Goal: Task Accomplishment & Management: Complete application form

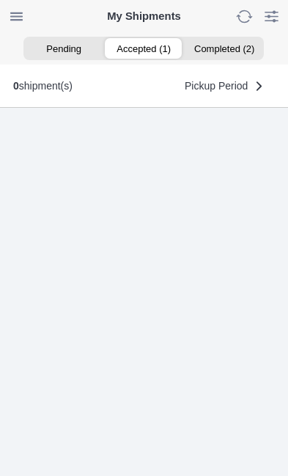
click at [147, 52] on ion-segment-button "Accepted (1)" at bounding box center [144, 48] width 80 height 21
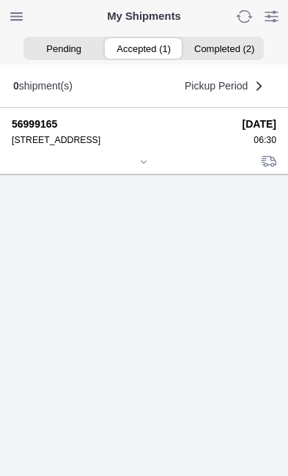
click at [148, 166] on icon at bounding box center [143, 162] width 9 height 9
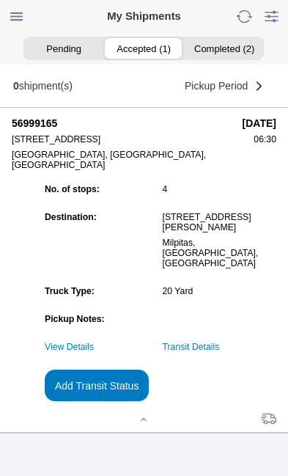
scroll to position [140, 0]
click at [0, 0] on slot "Add Transit Status" at bounding box center [0, 0] width 0 height 0
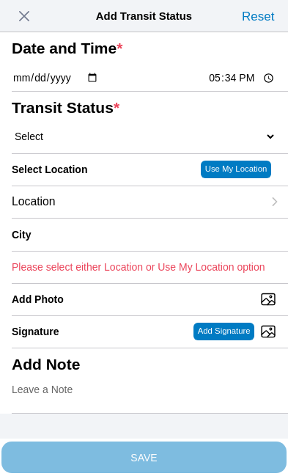
click at [246, 86] on input "17:34" at bounding box center [241, 77] width 69 height 15
type input "14:55"
click at [103, 143] on select "Select Arrive at Drop Off Arrive at Pickup Break Start Break Stop Depart Drop O…" at bounding box center [144, 136] width 265 height 13
select select "DPTPULOC"
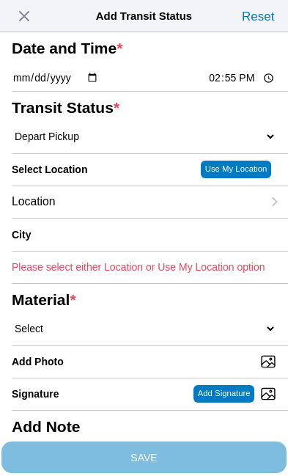
click at [126, 218] on div "Location" at bounding box center [137, 202] width 251 height 32
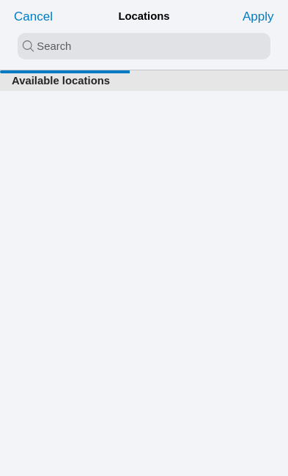
click at [54, 35] on input "search text" at bounding box center [144, 46] width 253 height 26
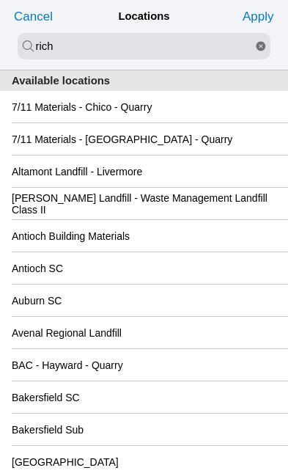
type input "rich"
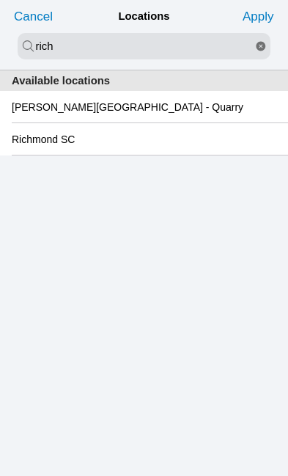
click at [120, 147] on div "Richmond SC" at bounding box center [144, 139] width 265 height 32
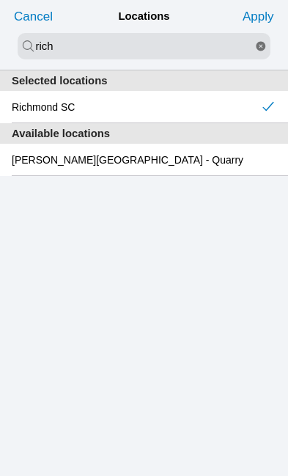
click at [0, 0] on slot "Apply" at bounding box center [0, 0] width 0 height 0
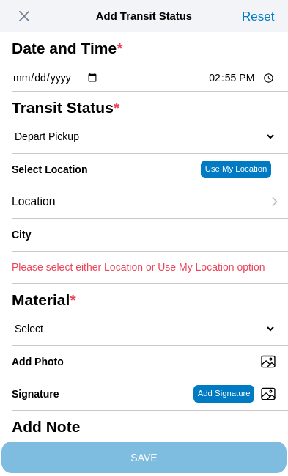
type input "[GEOGRAPHIC_DATA]"
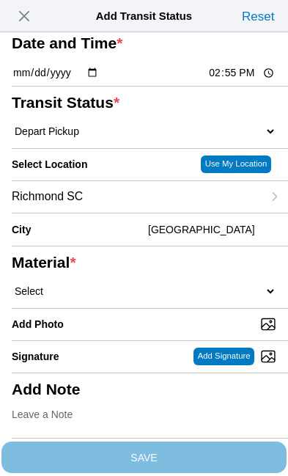
scroll to position [188, 0]
click at [140, 284] on select "Select 1" x 3" Rock 1" x 4" Rock 2" x 4" Rock Asphalt Cold Patch Backfill Spec …" at bounding box center [144, 290] width 265 height 13
select select "708654"
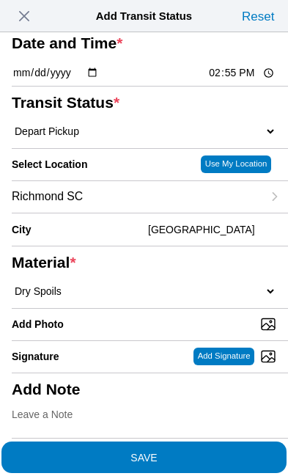
click at [215, 453] on span "SAVE" at bounding box center [144, 457] width 265 height 10
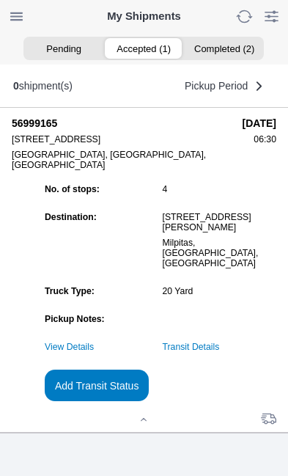
scroll to position [1, 0]
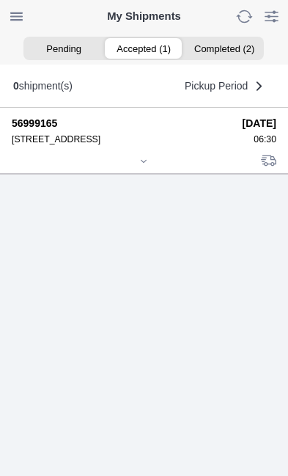
click at [158, 168] on div at bounding box center [144, 162] width 265 height 11
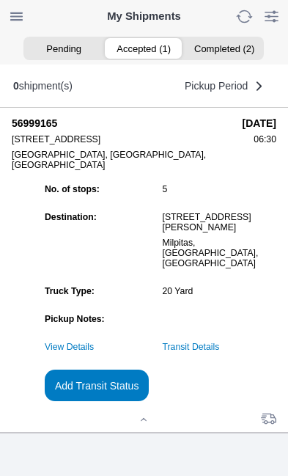
scroll to position [115, 0]
click at [0, 0] on slot "Add Transit Status" at bounding box center [0, 0] width 0 height 0
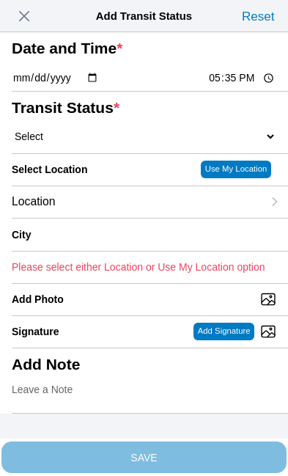
click at [248, 86] on input "17:35" at bounding box center [241, 77] width 69 height 15
type input "17:00"
click at [92, 143] on select "Select Arrive at Drop Off Arrive at Pickup Break Start Break Stop Depart Drop O…" at bounding box center [144, 136] width 265 height 13
select select "DPTDLVLOC"
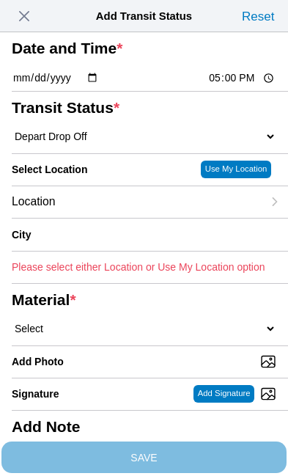
click at [122, 218] on div "Location" at bounding box center [137, 202] width 251 height 32
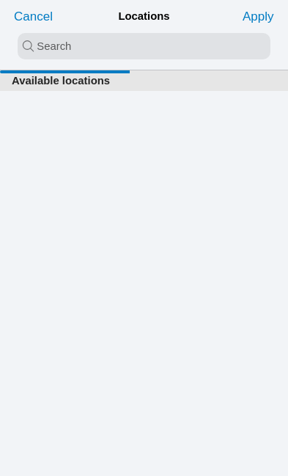
click at [100, 42] on input "search text" at bounding box center [144, 46] width 253 height 26
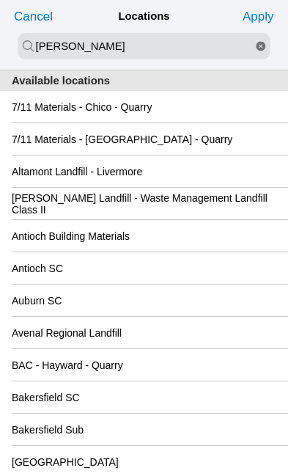
type input "[PERSON_NAME]"
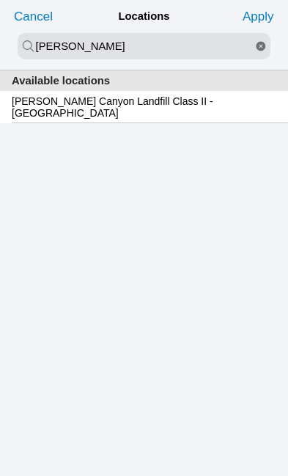
click at [0, 0] on slot "[PERSON_NAME] Canyon Landfill Class II - [GEOGRAPHIC_DATA]" at bounding box center [0, 0] width 0 height 0
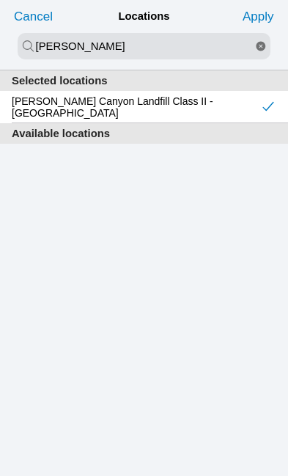
click at [0, 0] on slot "Apply" at bounding box center [0, 0] width 0 height 0
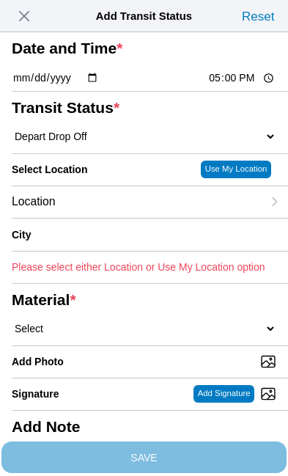
type input "[GEOGRAPHIC_DATA]"
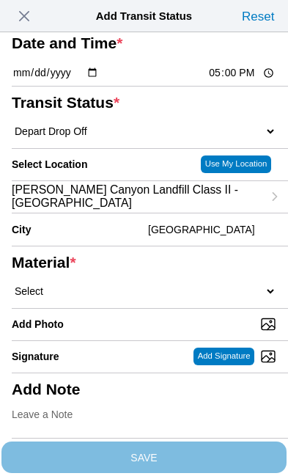
scroll to position [84, 0]
click at [137, 298] on select "Select 1" x 3" Rock 1" x 4" Rock 2" x 4" Rock Asphalt Cold Patch Backfill Spec …" at bounding box center [144, 290] width 265 height 13
select select "708654"
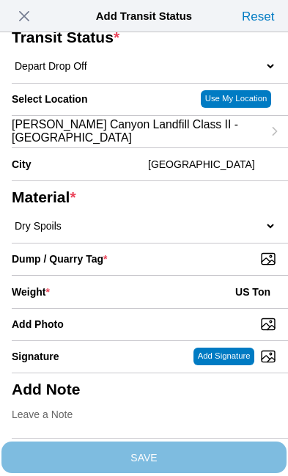
scroll to position [151, 0]
click at [214, 267] on input "Dump / Quarry Tag *" at bounding box center [150, 259] width 276 height 16
type input "C:\fakepath\image.jpg"
click at [114, 308] on div "Weight * US Ton" at bounding box center [144, 292] width 265 height 32
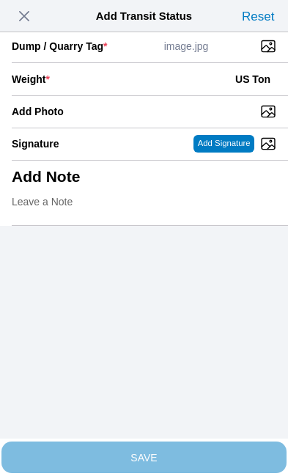
scroll to position [301, 0]
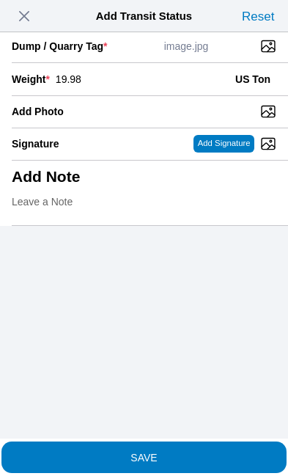
type input "19.98"
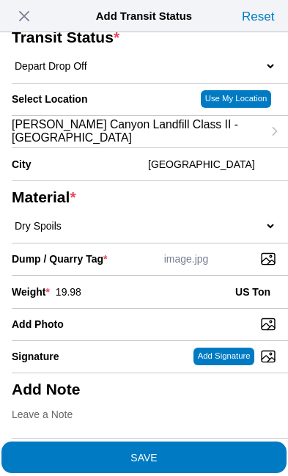
scroll to position [279, 0]
click at [203, 452] on span "SAVE" at bounding box center [144, 457] width 265 height 10
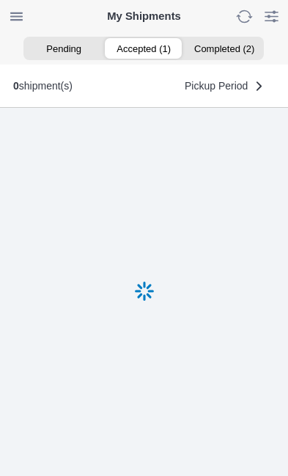
scroll to position [1, 0]
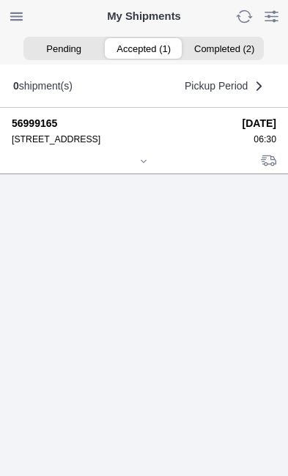
click at [148, 166] on icon at bounding box center [143, 161] width 9 height 9
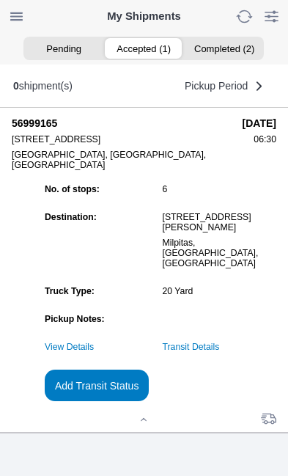
scroll to position [159, 0]
click at [0, 0] on slot "Add Transit Status" at bounding box center [0, 0] width 0 height 0
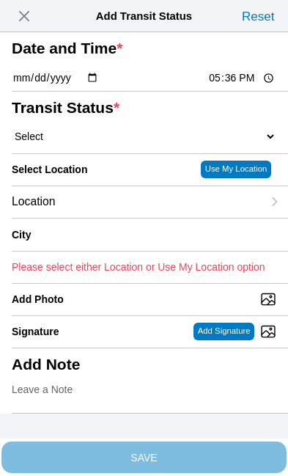
click at [240, 86] on input "17:36" at bounding box center [241, 77] width 69 height 15
type input "17:01"
click at [107, 143] on select "Select Arrive at Drop Off Arrive at Pickup Break Start Break Stop Depart Drop O…" at bounding box center [144, 136] width 265 height 13
select select "BREAKSTART"
click at [124, 218] on div "Location" at bounding box center [137, 202] width 251 height 32
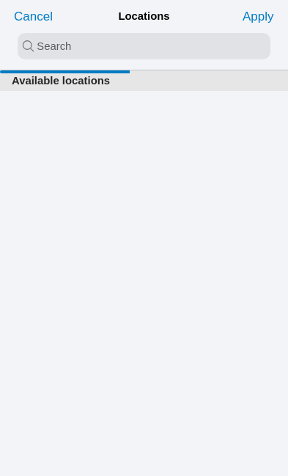
click at [51, 43] on input "search text" at bounding box center [144, 46] width 253 height 26
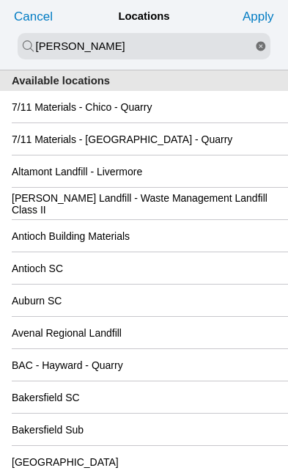
type input "[PERSON_NAME]"
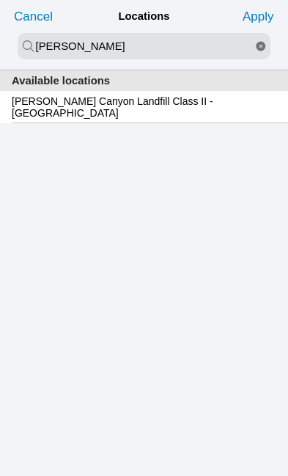
click at [0, 0] on slot "[PERSON_NAME] Canyon Landfill Class II - [GEOGRAPHIC_DATA]" at bounding box center [0, 0] width 0 height 0
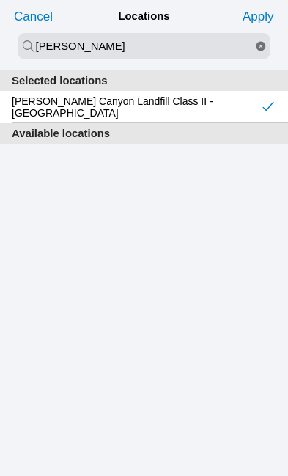
click at [0, 0] on slot "Apply" at bounding box center [0, 0] width 0 height 0
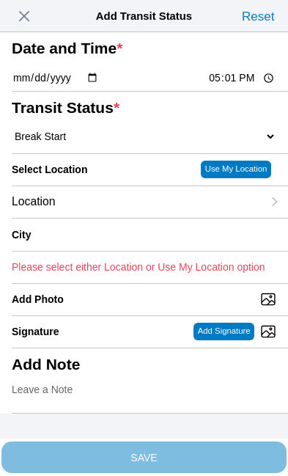
type input "[GEOGRAPHIC_DATA]"
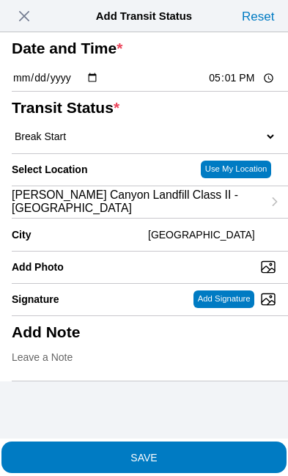
click at [205, 452] on span "SAVE" at bounding box center [144, 457] width 265 height 10
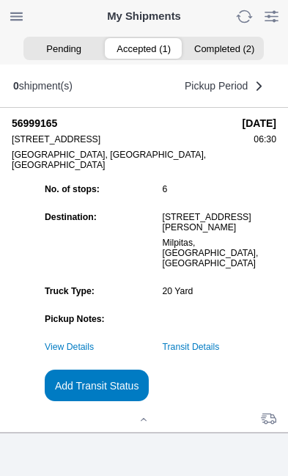
click at [0, 0] on slot "Add Transit Status" at bounding box center [0, 0] width 0 height 0
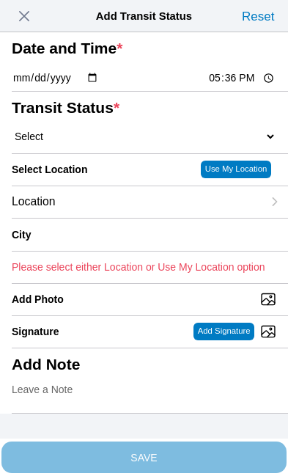
click at [240, 86] on input "17:36" at bounding box center [241, 77] width 69 height 15
type input "17:30"
click at [103, 143] on select "Select Arrive at Drop Off Arrive at Pickup Break Start Break Stop Depart Drop O…" at bounding box center [144, 136] width 265 height 13
select select "BREAKSTOP"
click at [128, 218] on div "Location" at bounding box center [137, 202] width 251 height 32
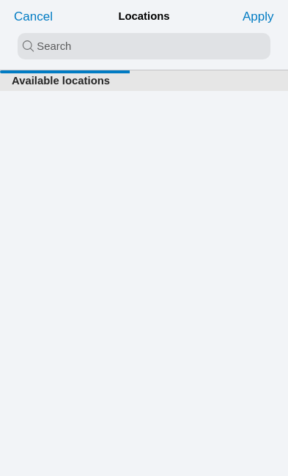
click at [81, 43] on input "search text" at bounding box center [144, 46] width 253 height 26
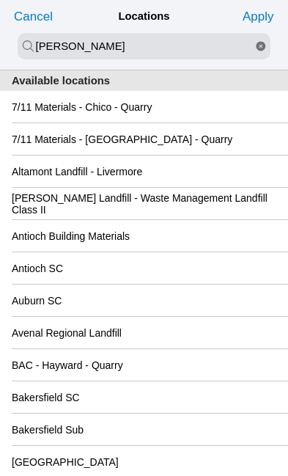
type input "[PERSON_NAME]"
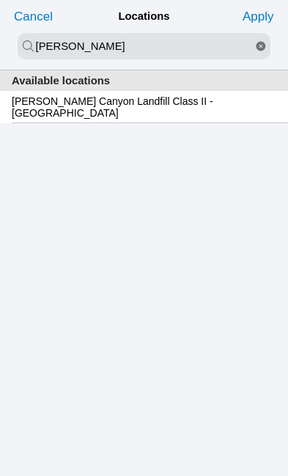
click at [0, 0] on slot "[PERSON_NAME] Canyon Landfill Class II - [GEOGRAPHIC_DATA]" at bounding box center [0, 0] width 0 height 0
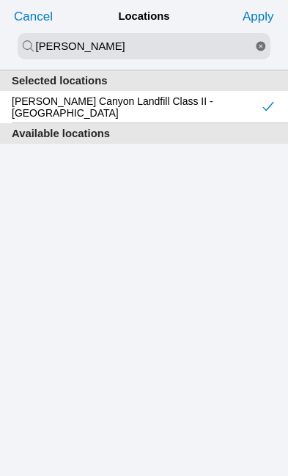
click at [0, 0] on slot "Apply" at bounding box center [0, 0] width 0 height 0
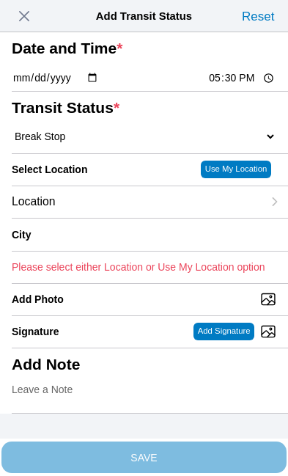
type input "[GEOGRAPHIC_DATA]"
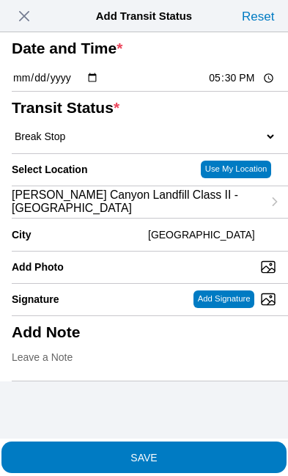
click at [195, 452] on span "SAVE" at bounding box center [144, 457] width 265 height 10
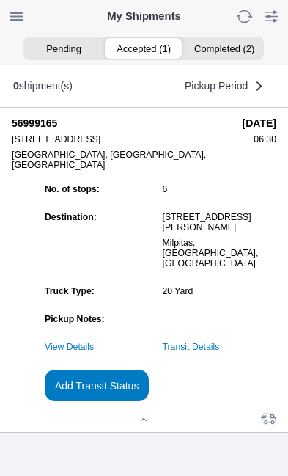
click at [220, 344] on link "Transit Details" at bounding box center [191, 347] width 57 height 10
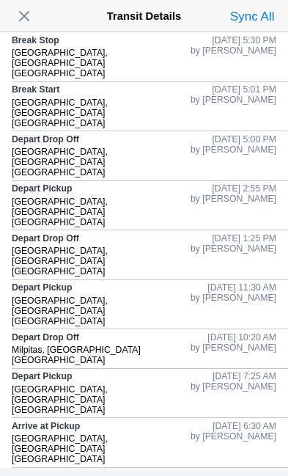
scroll to position [0, 0]
click at [34, 17] on span "button" at bounding box center [24, 16] width 21 height 21
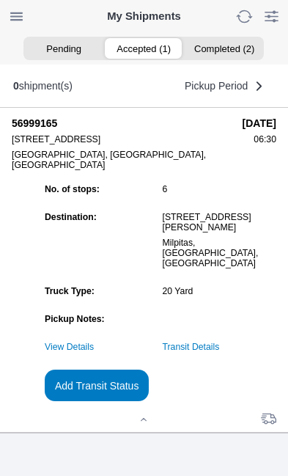
click at [0, 0] on slot "Add Transit Status" at bounding box center [0, 0] width 0 height 0
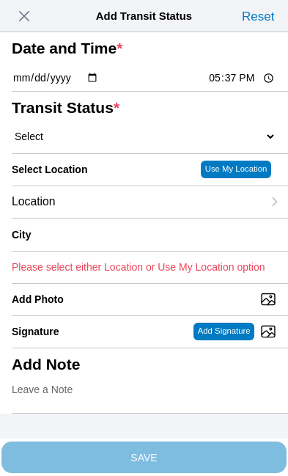
click at [250, 86] on input "17:37" at bounding box center [241, 77] width 69 height 15
type input "19:00"
click at [96, 143] on select "Select Arrive at Drop Off Arrive at Pickup Break Start Break Stop Depart Drop O…" at bounding box center [144, 136] width 265 height 13
select select "DELIVRED"
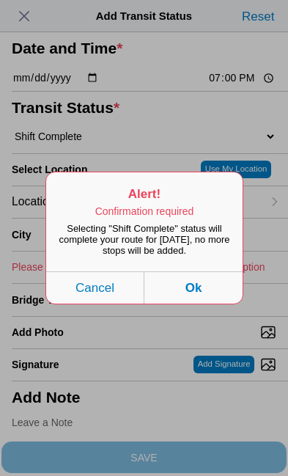
click at [210, 304] on button "Ok" at bounding box center [193, 287] width 98 height 32
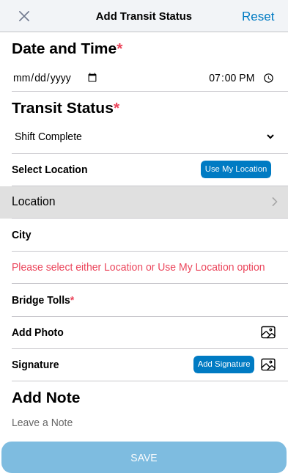
click at [131, 218] on div "Location" at bounding box center [137, 202] width 251 height 32
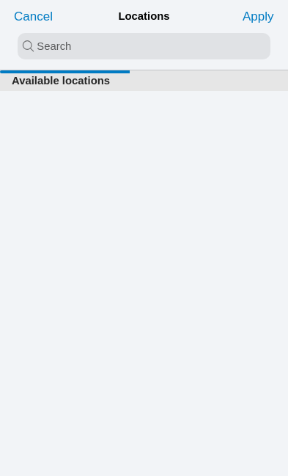
click at [76, 44] on input "search text" at bounding box center [144, 46] width 253 height 26
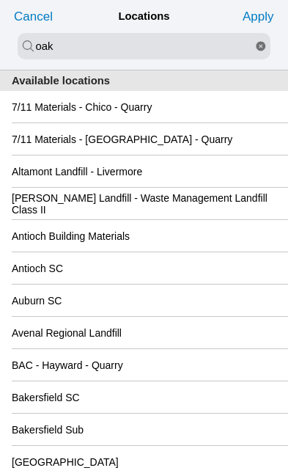
type input "oak"
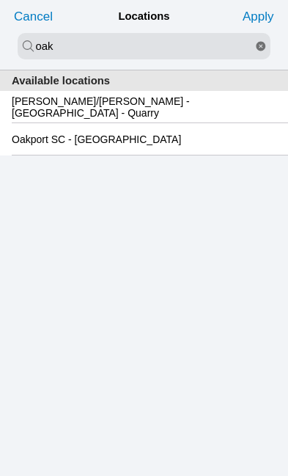
click at [0, 0] on slot "Oakport SC - [GEOGRAPHIC_DATA]" at bounding box center [0, 0] width 0 height 0
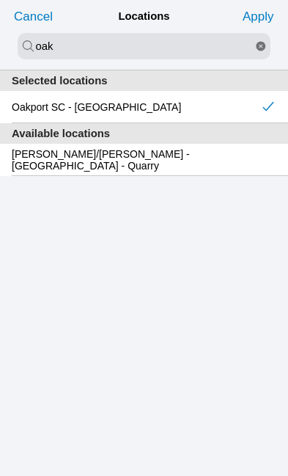
click at [0, 0] on slot "Apply" at bounding box center [0, 0] width 0 height 0
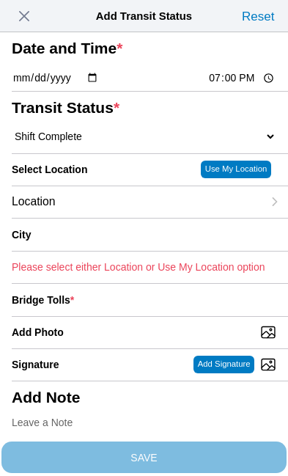
type input "[GEOGRAPHIC_DATA]"
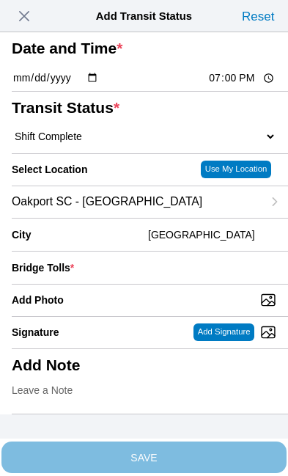
click at [161, 284] on div "Bridge Tolls *" at bounding box center [144, 267] width 265 height 32
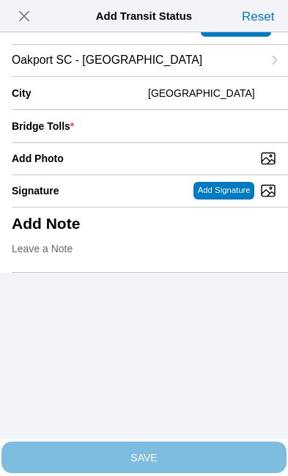
scroll to position [143, 0]
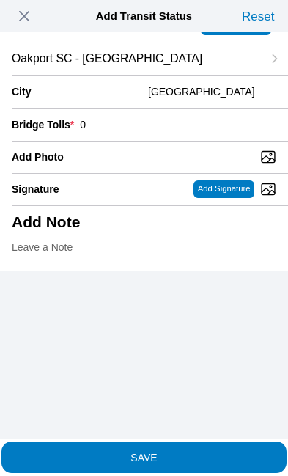
type input "0"
click at [186, 165] on input "Add Photo" at bounding box center [150, 157] width 276 height 16
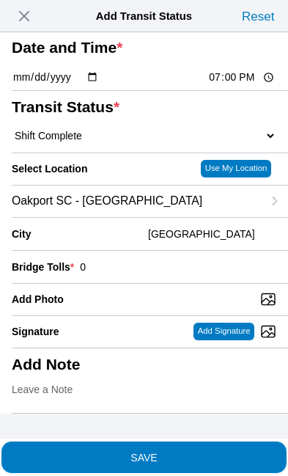
type input "C:\fakepath\image.jpg"
click at [195, 452] on span "SAVE" at bounding box center [144, 457] width 265 height 10
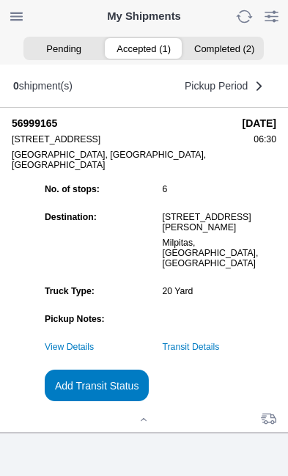
scroll to position [1, 0]
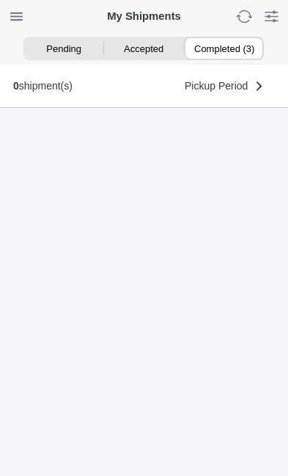
click at [238, 43] on ion-segment-button "Completed (3)" at bounding box center [224, 48] width 80 height 21
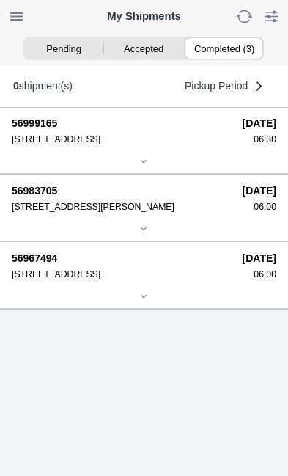
click at [243, 144] on div "06:30" at bounding box center [260, 139] width 34 height 10
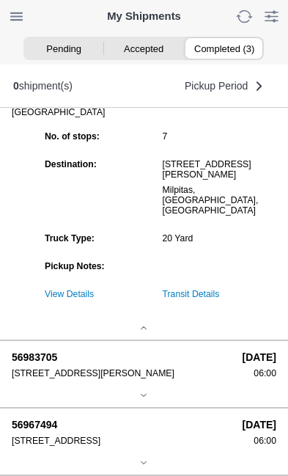
scroll to position [164, 0]
click at [220, 299] on link "Transit Details" at bounding box center [191, 294] width 57 height 10
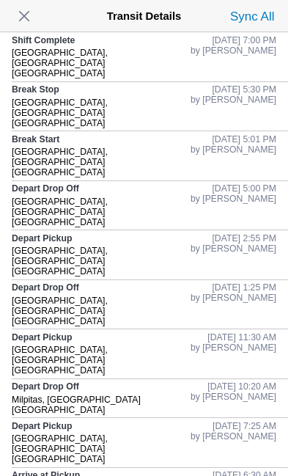
click at [34, 21] on span "button" at bounding box center [24, 16] width 21 height 21
